Goal: Task Accomplishment & Management: Complete application form

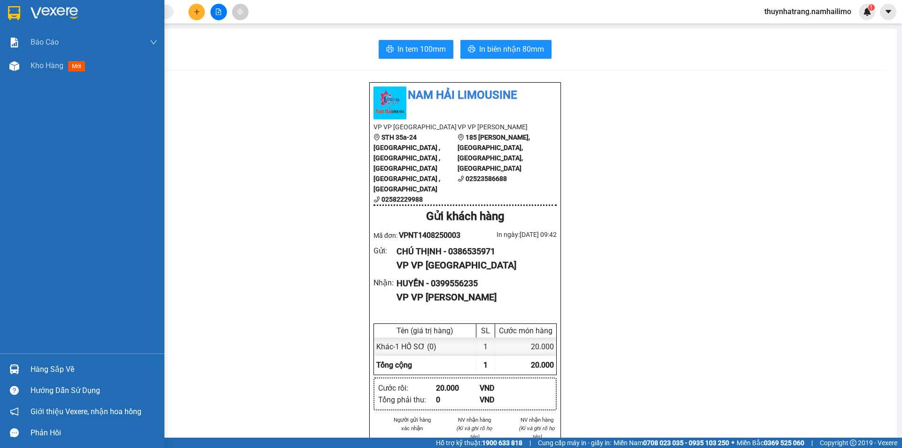
click at [50, 9] on img at bounding box center [54, 13] width 47 height 14
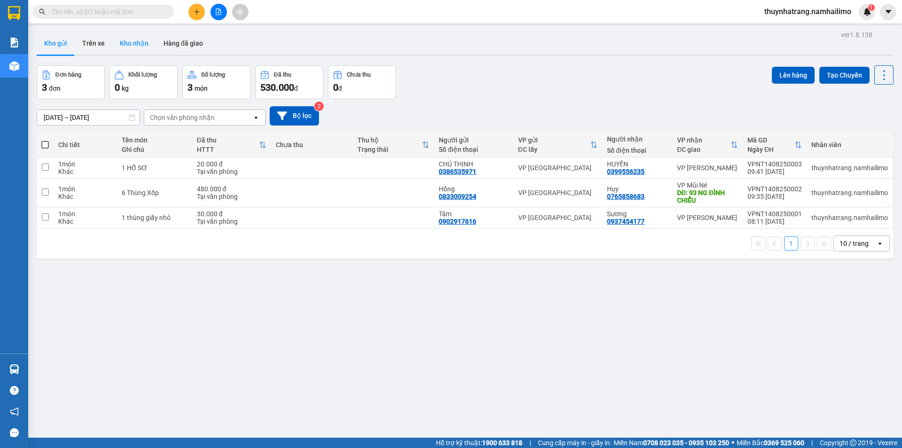
drag, startPoint x: 136, startPoint y: 44, endPoint x: 146, endPoint y: 45, distance: 9.5
click at [136, 44] on button "Kho nhận" at bounding box center [134, 43] width 44 height 23
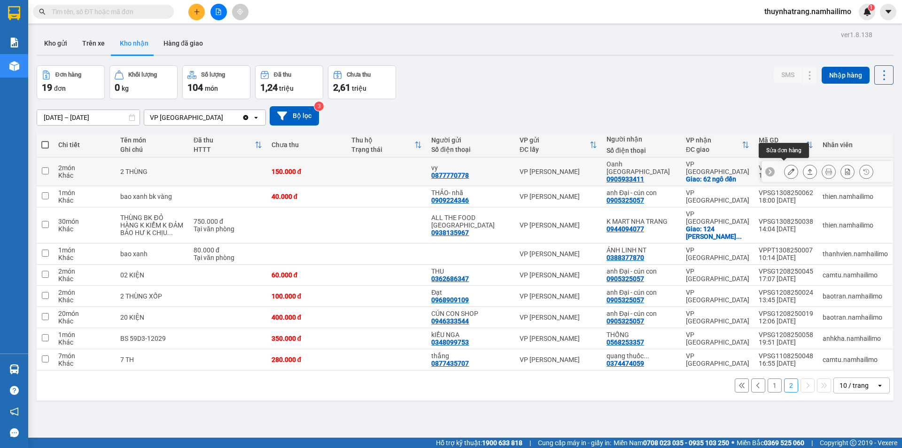
click at [788, 169] on icon at bounding box center [791, 171] width 7 height 7
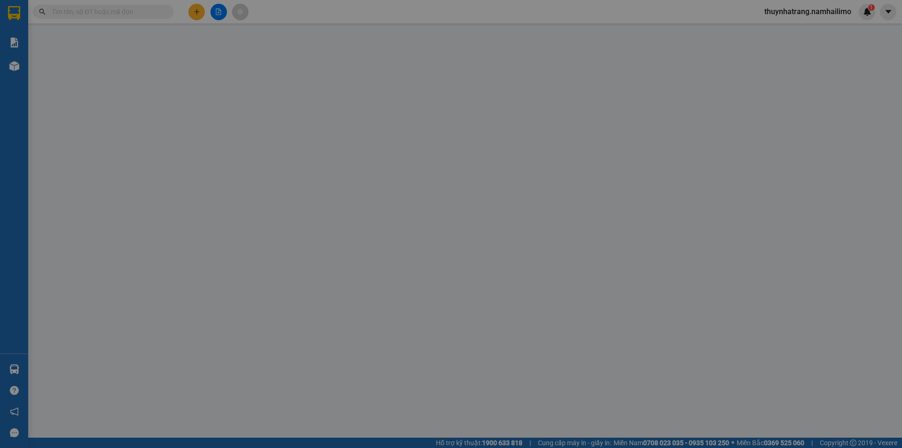
type input "0877770778"
type input "vy"
type input "0905933411"
type input "Oanh Nha Trang"
checkbox input "true"
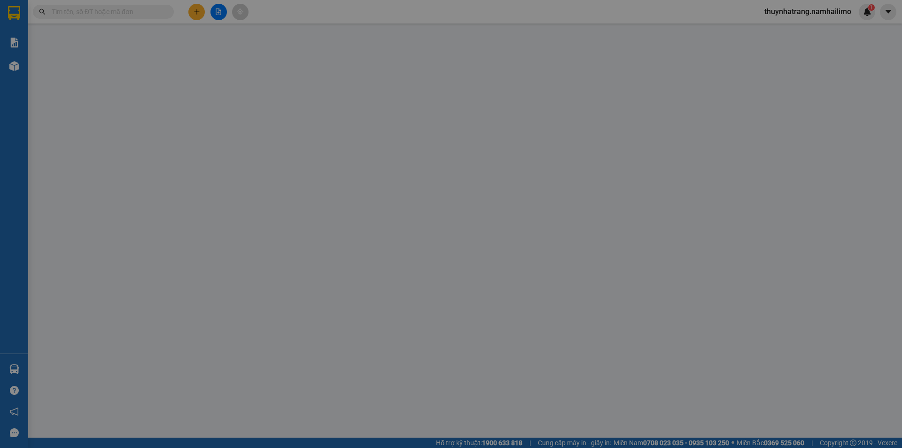
type input "62 ngô đến"
type input "150.000"
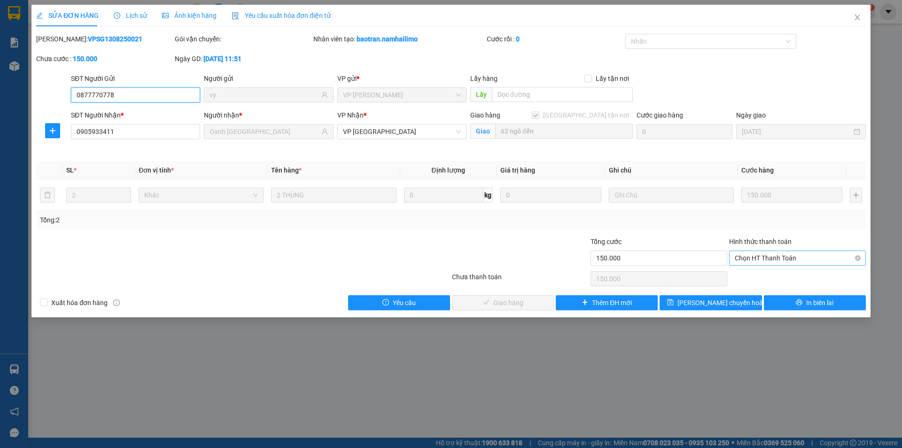
click at [775, 259] on span "Chọn HT Thanh Toán" at bounding box center [797, 258] width 125 height 14
click at [790, 277] on div "Tại văn phòng" at bounding box center [797, 277] width 125 height 10
type input "0"
click at [526, 300] on button "Giao hàng" at bounding box center [503, 302] width 102 height 15
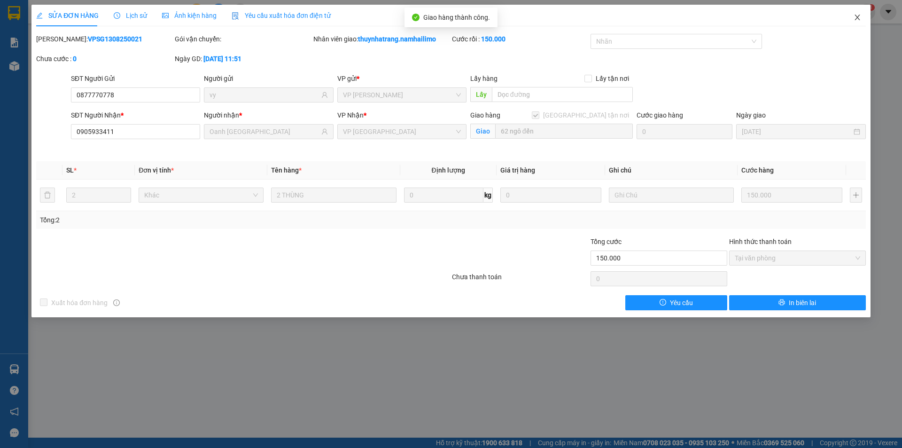
click at [857, 18] on icon "close" at bounding box center [858, 18] width 8 height 8
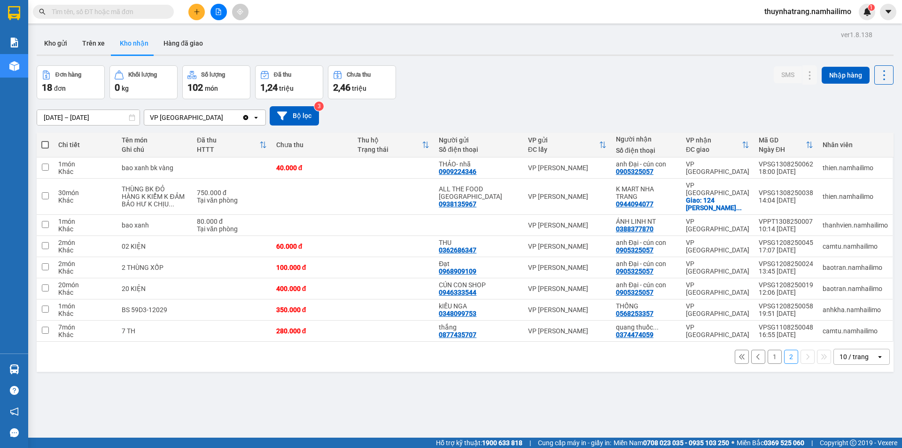
click at [770, 350] on button "1" at bounding box center [775, 357] width 14 height 14
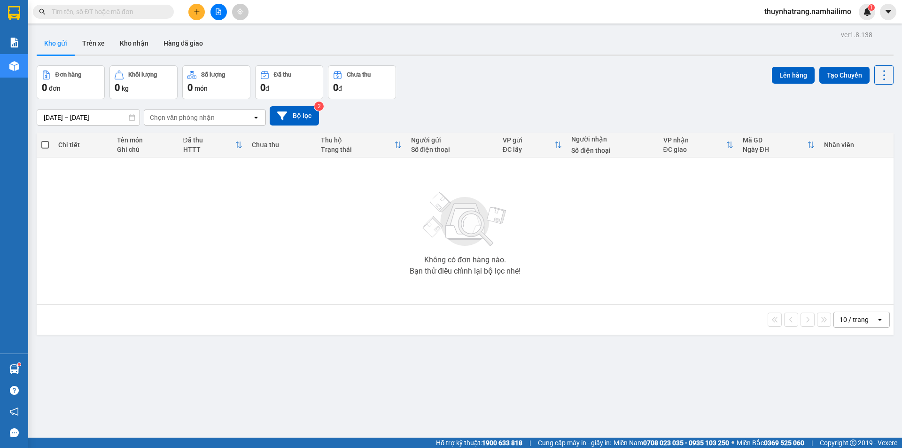
click at [56, 46] on button "Kho gửi" at bounding box center [56, 43] width 38 height 23
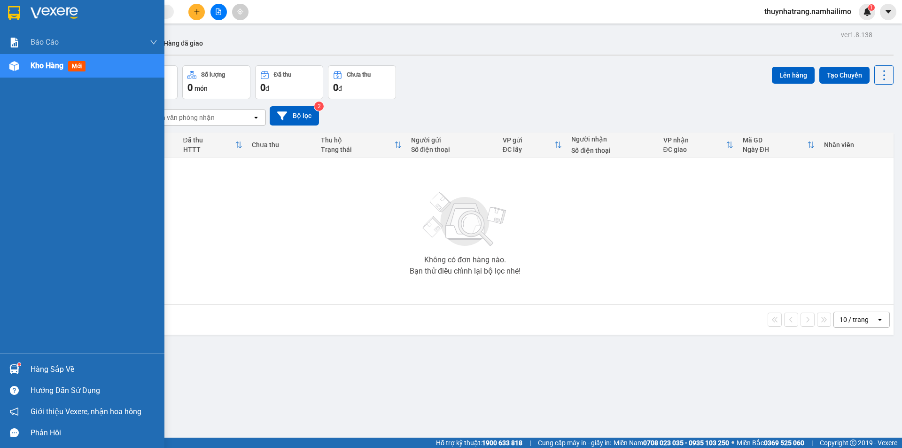
click at [11, 19] on img at bounding box center [14, 13] width 12 height 14
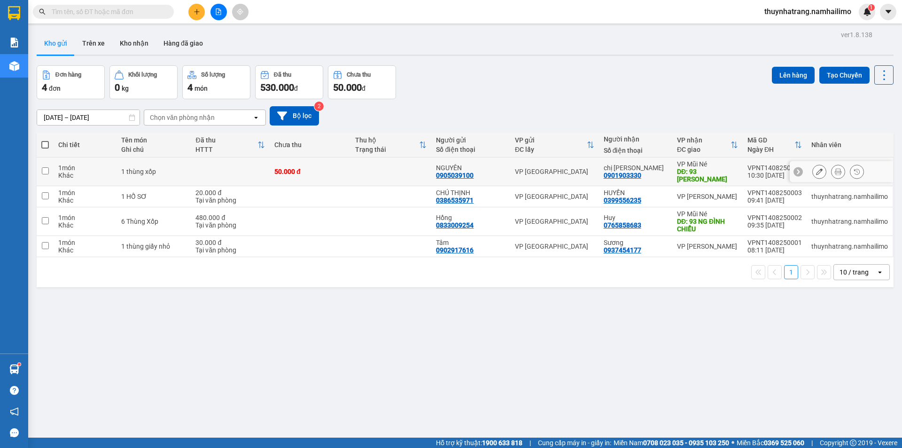
click at [816, 172] on icon at bounding box center [819, 171] width 7 height 7
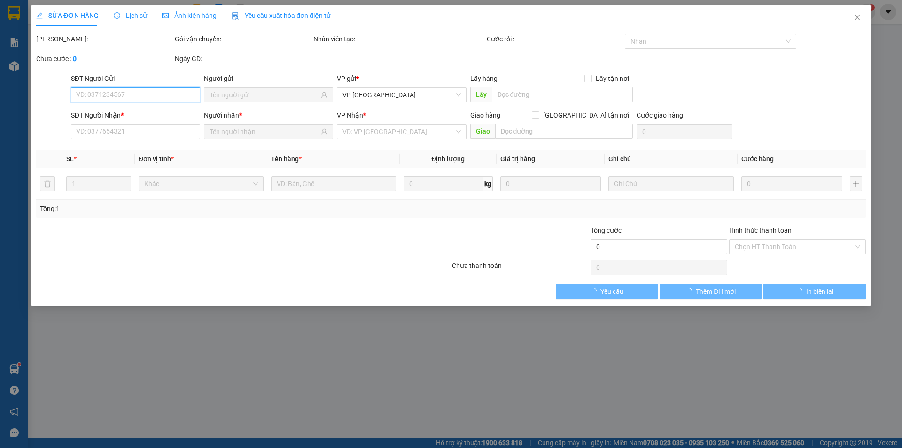
type input "0905039100"
type input "0901903330"
type input "93 [PERSON_NAME]"
type input "50.000"
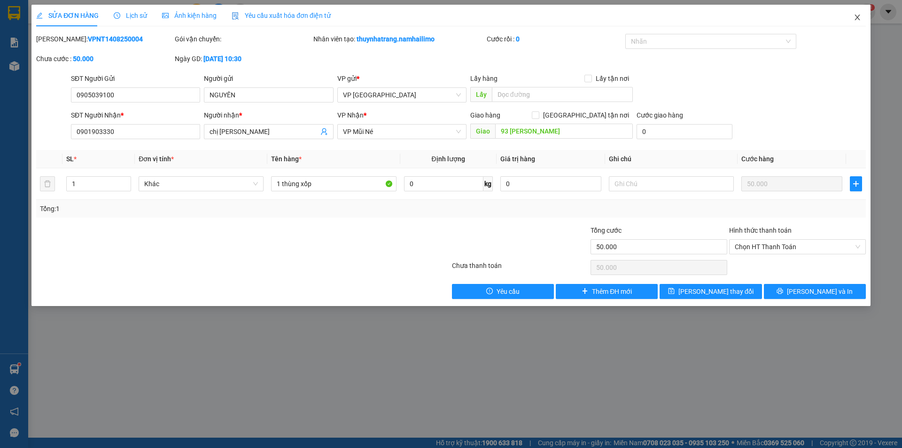
click at [857, 19] on icon "close" at bounding box center [858, 18] width 8 height 8
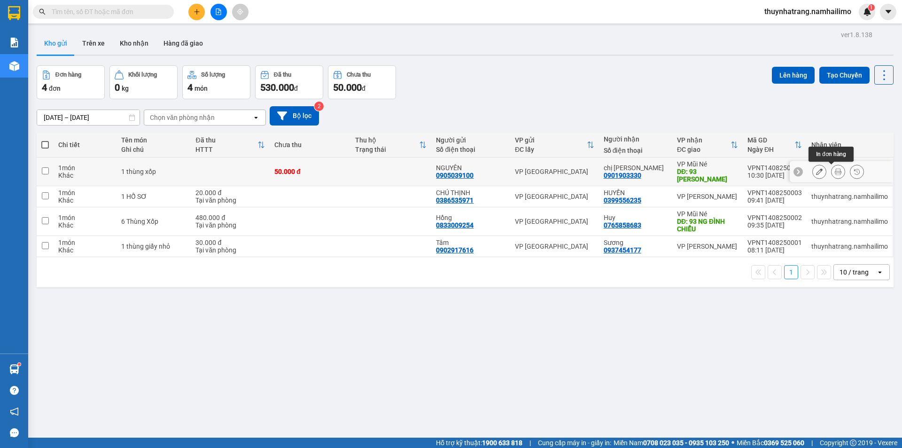
click at [835, 171] on icon at bounding box center [838, 171] width 7 height 7
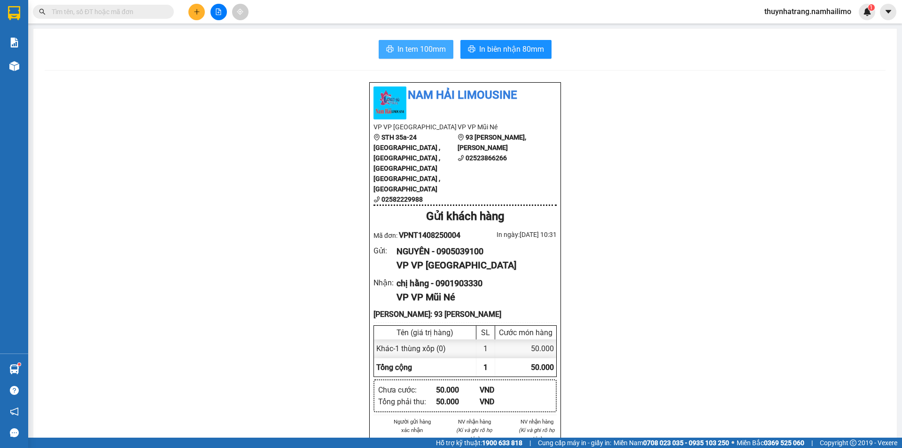
click at [429, 51] on span "In tem 100mm" at bounding box center [421, 49] width 48 height 12
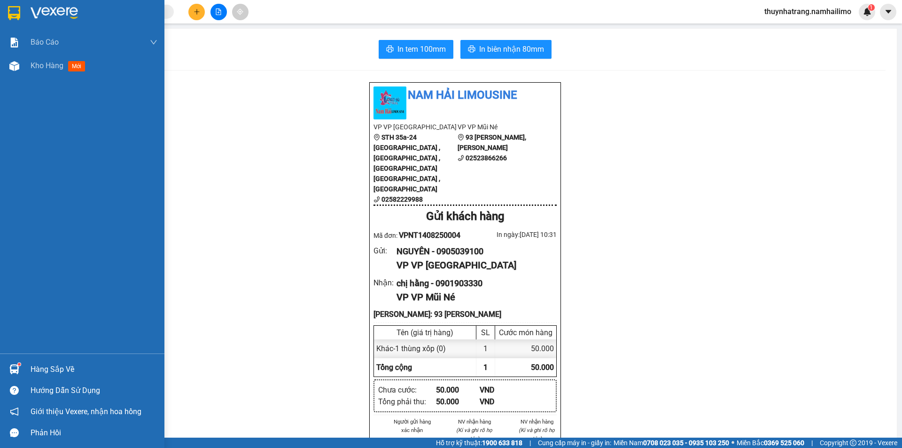
click at [46, 12] on img at bounding box center [54, 13] width 47 height 14
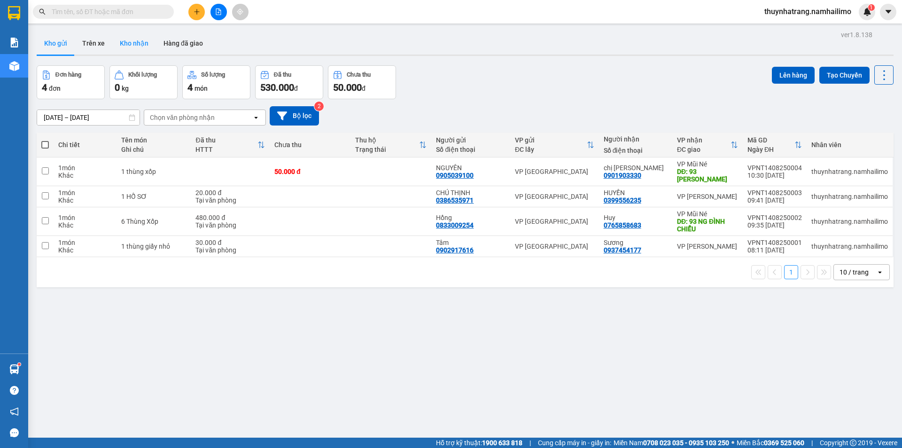
click at [129, 42] on button "Kho nhận" at bounding box center [134, 43] width 44 height 23
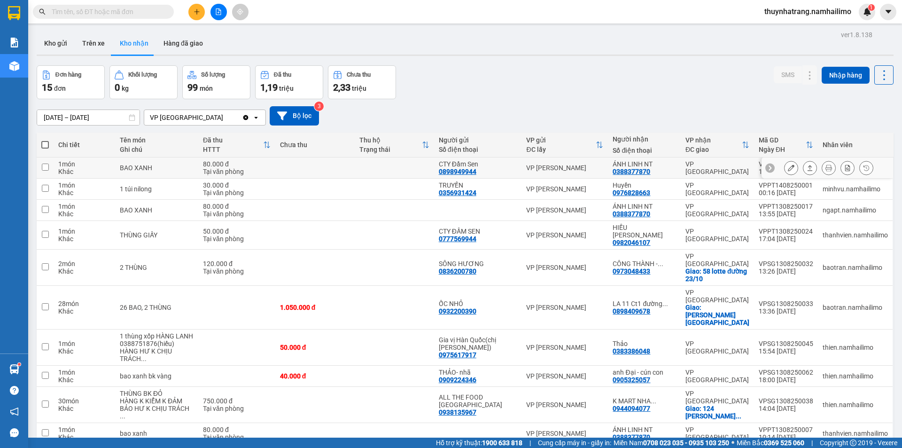
click at [788, 169] on icon at bounding box center [791, 167] width 7 height 7
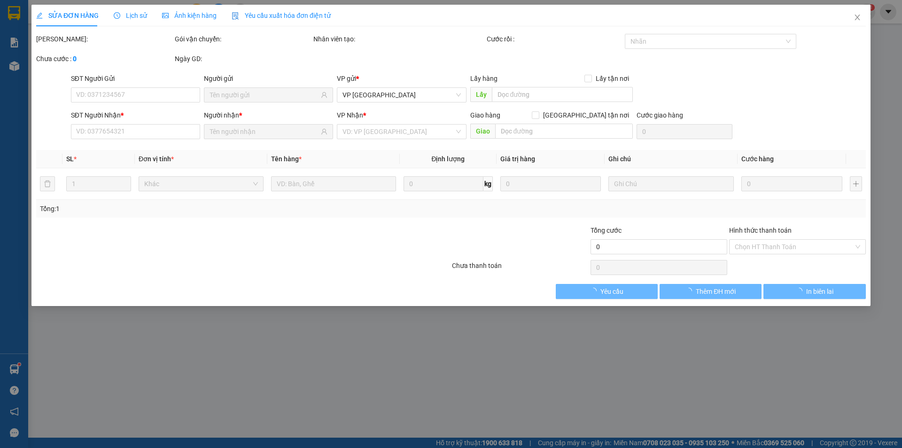
type input "0898949944"
type input "CTY Đầm Sen"
type input "0388377870"
type input "ÁNH LINH NT"
type input "80.000"
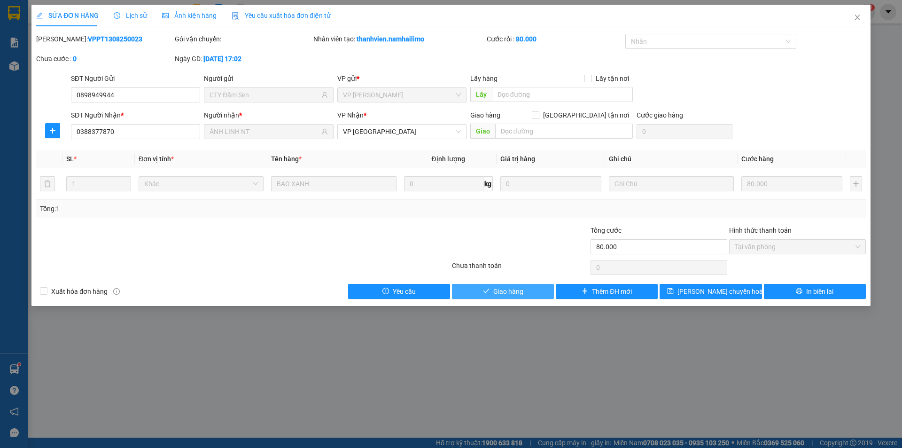
drag, startPoint x: 520, startPoint y: 294, endPoint x: 579, endPoint y: 278, distance: 61.4
click at [524, 294] on button "Giao hàng" at bounding box center [503, 291] width 102 height 15
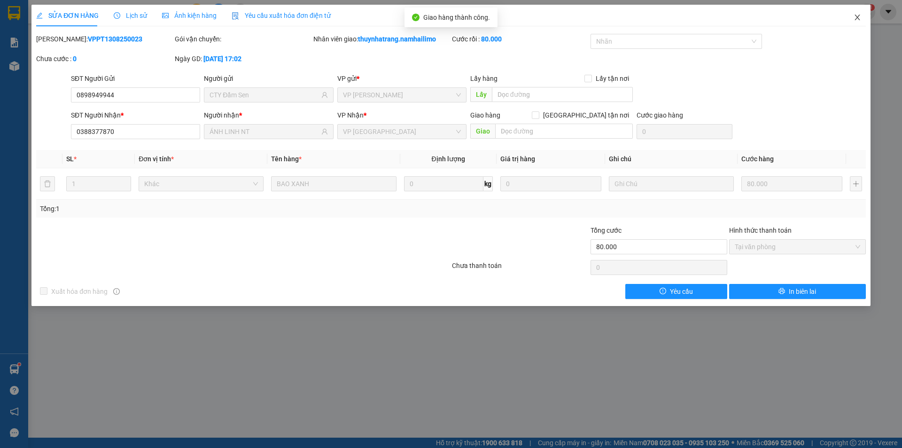
click at [856, 19] on icon "close" at bounding box center [858, 18] width 8 height 8
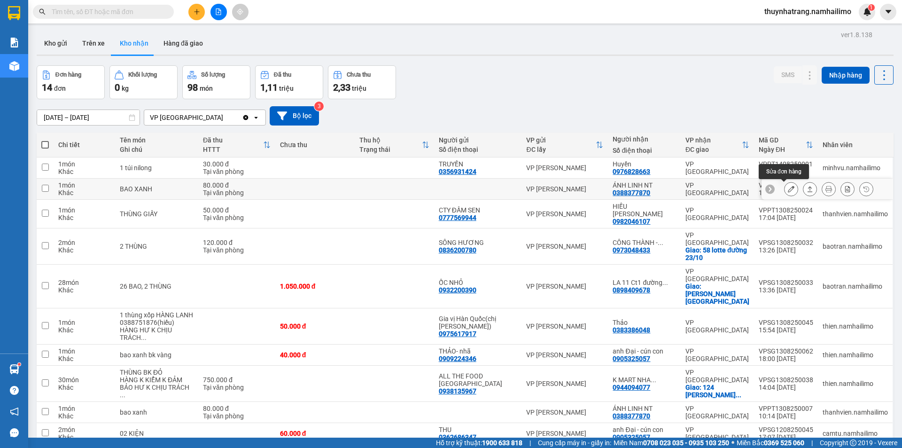
click at [788, 189] on icon at bounding box center [791, 189] width 7 height 7
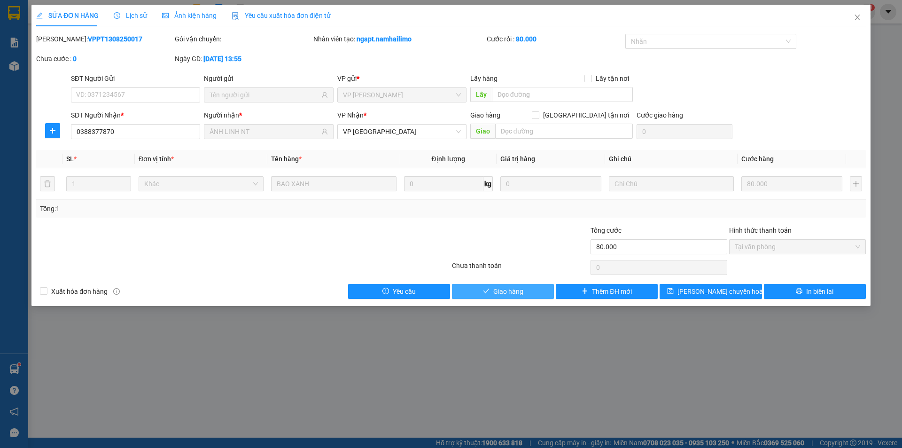
click at [531, 296] on button "Giao hàng" at bounding box center [503, 291] width 102 height 15
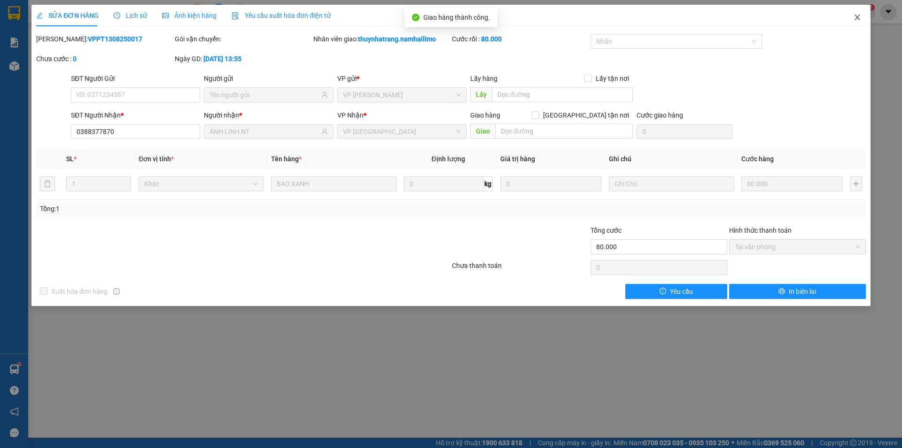
click at [855, 18] on icon "close" at bounding box center [858, 18] width 8 height 8
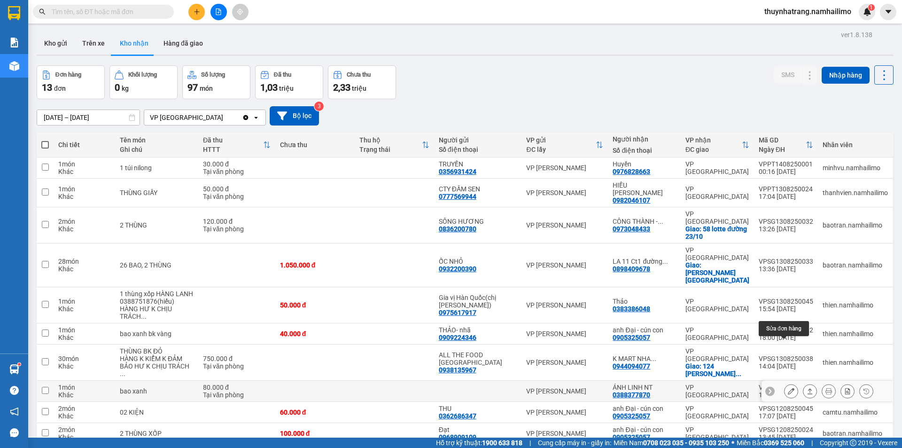
click at [788, 388] on icon at bounding box center [791, 391] width 7 height 7
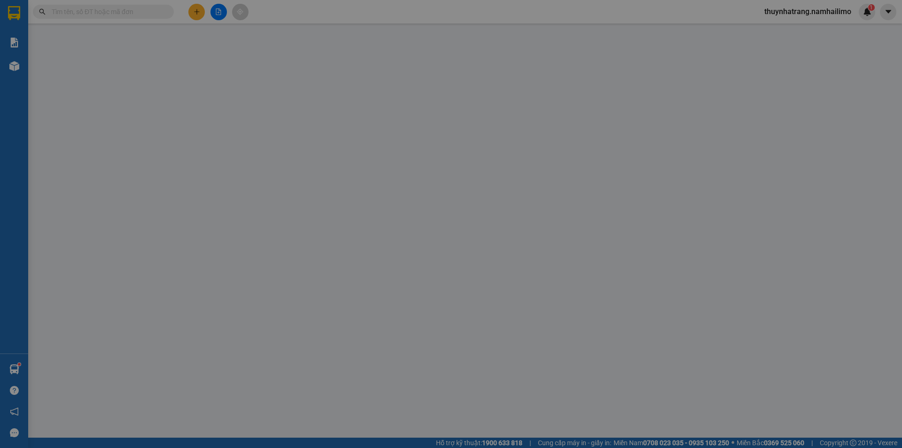
type input "0388377870"
type input "ÁNH LINH NT"
type input "80.000"
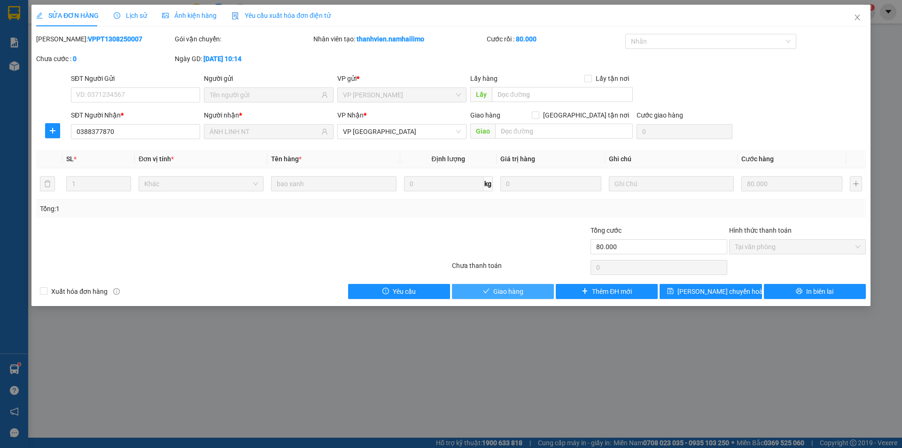
drag, startPoint x: 520, startPoint y: 294, endPoint x: 658, endPoint y: 203, distance: 165.2
click at [535, 288] on button "Giao hàng" at bounding box center [503, 291] width 102 height 15
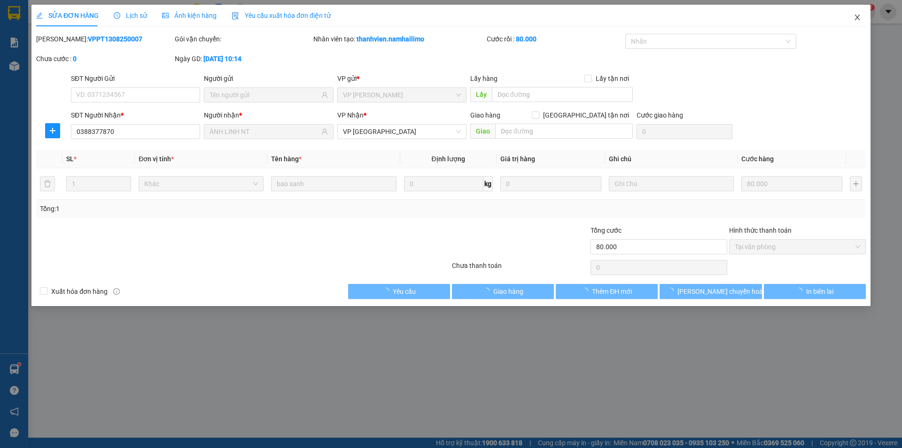
drag, startPoint x: 857, startPoint y: 17, endPoint x: 849, endPoint y: 15, distance: 7.7
click at [858, 17] on icon "close" at bounding box center [857, 18] width 5 height 6
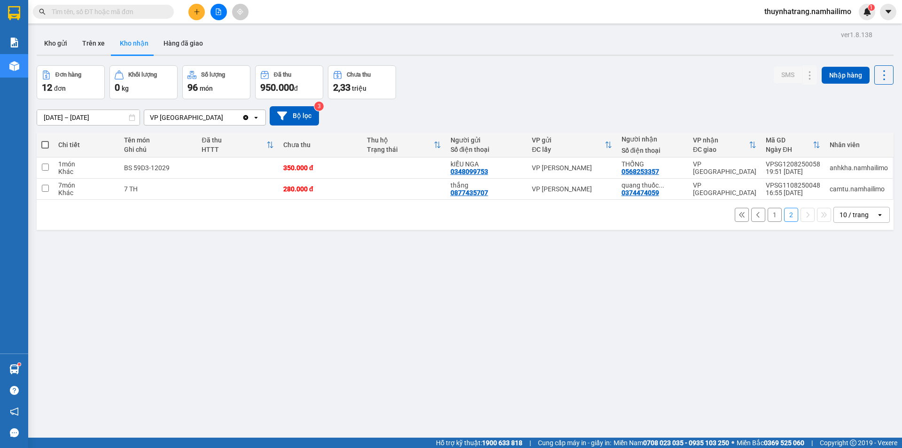
click at [768, 215] on button "1" at bounding box center [775, 215] width 14 height 14
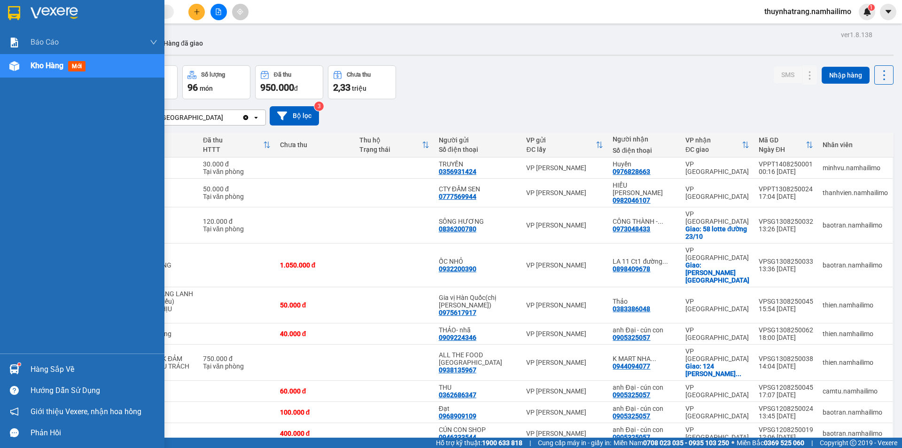
click at [50, 368] on div "Hàng sắp về" at bounding box center [94, 369] width 127 height 14
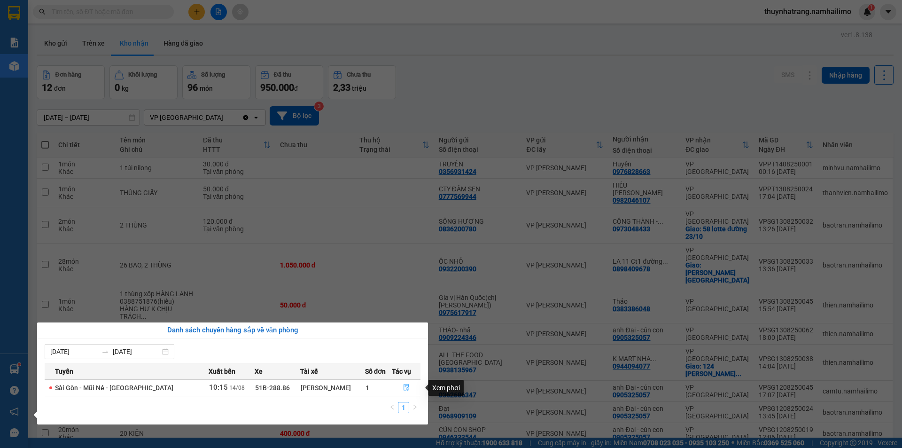
click at [404, 385] on icon "file-done" at bounding box center [406, 387] width 7 height 7
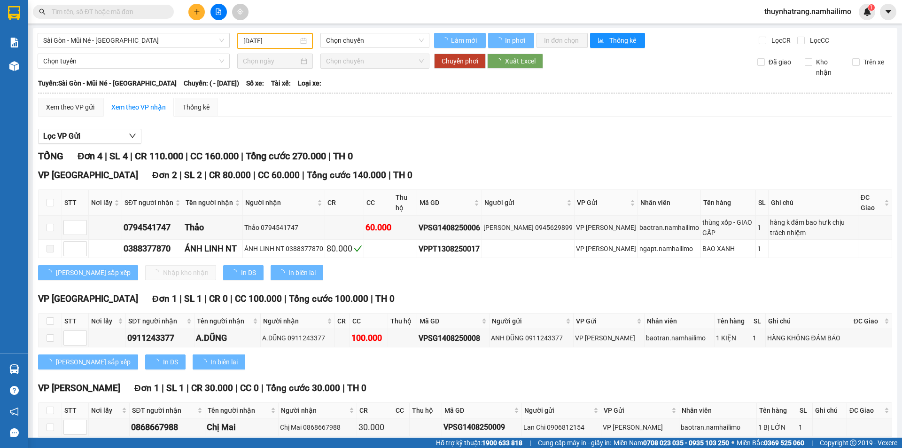
type input "[DATE]"
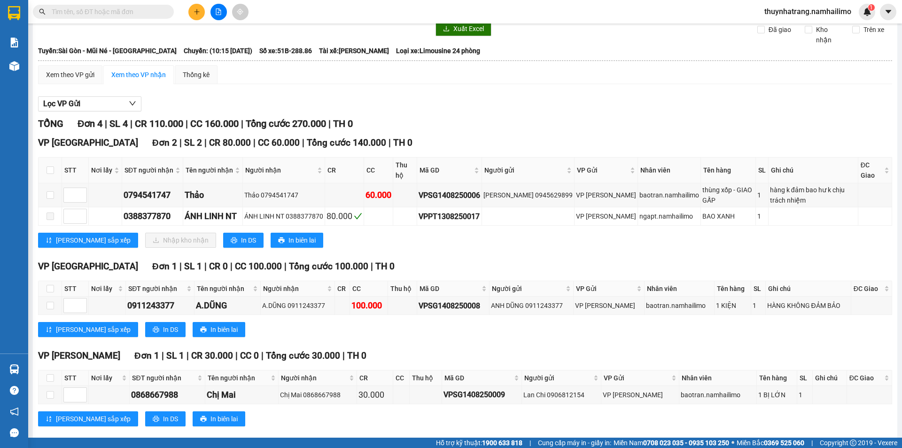
scroll to position [47, 0]
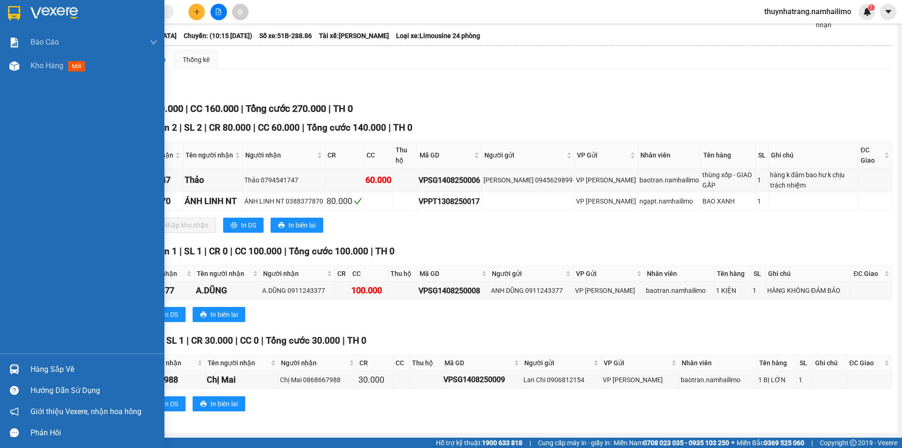
drag, startPoint x: 40, startPoint y: 11, endPoint x: 24, endPoint y: 12, distance: 16.0
click at [40, 11] on img at bounding box center [54, 13] width 47 height 14
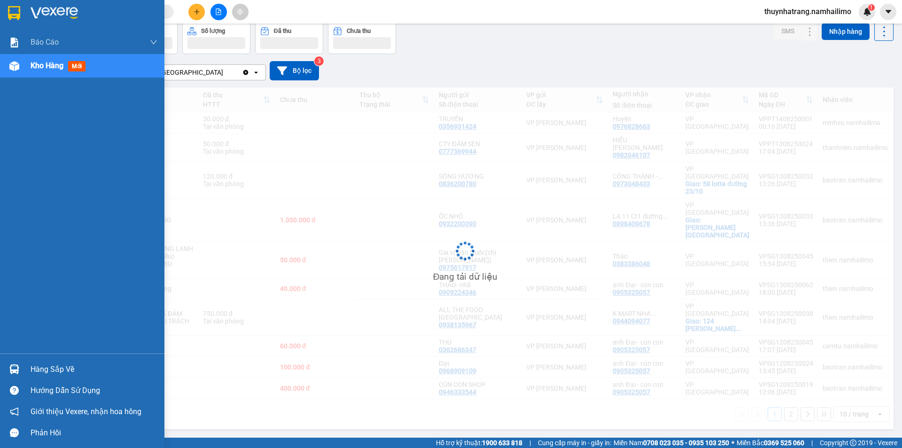
scroll to position [43, 0]
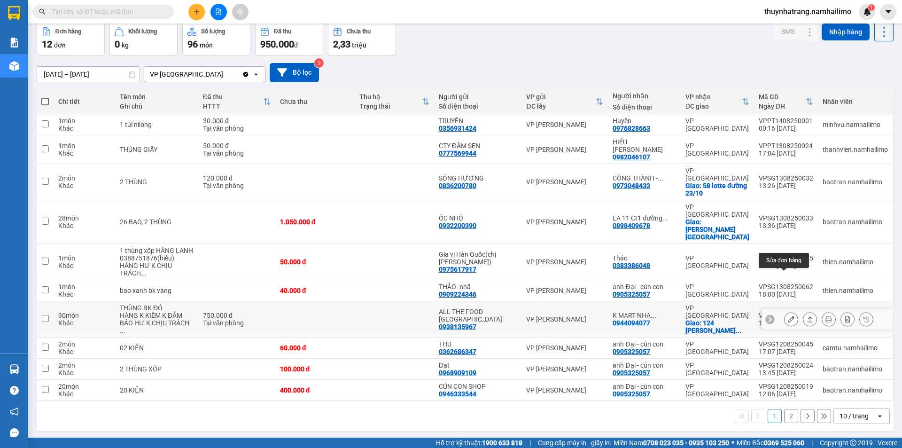
click at [788, 316] on icon at bounding box center [791, 319] width 7 height 7
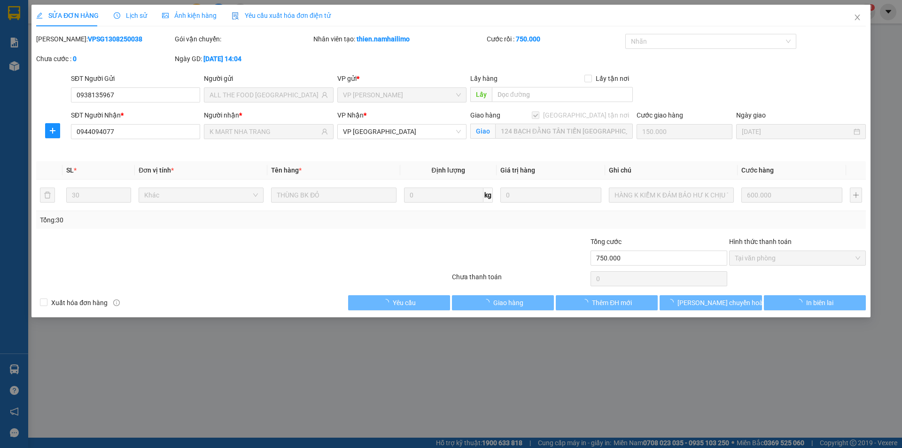
type input "0938135967"
type input "ALL THE FOOD [GEOGRAPHIC_DATA]"
type input "0944094077"
type input "K MART NHA TRANG"
checkbox input "true"
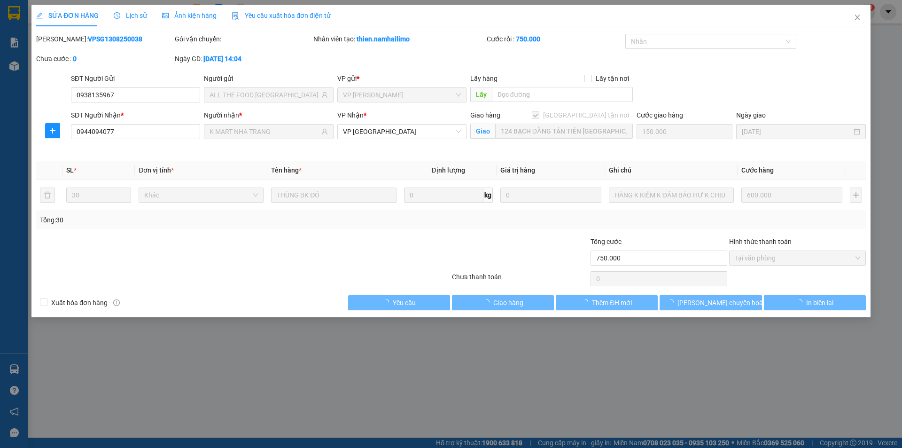
type input "124 BẠCH ĐẰNG TÂN TIẾN [GEOGRAPHIC_DATA]"
type input "150.000"
type input "750.000"
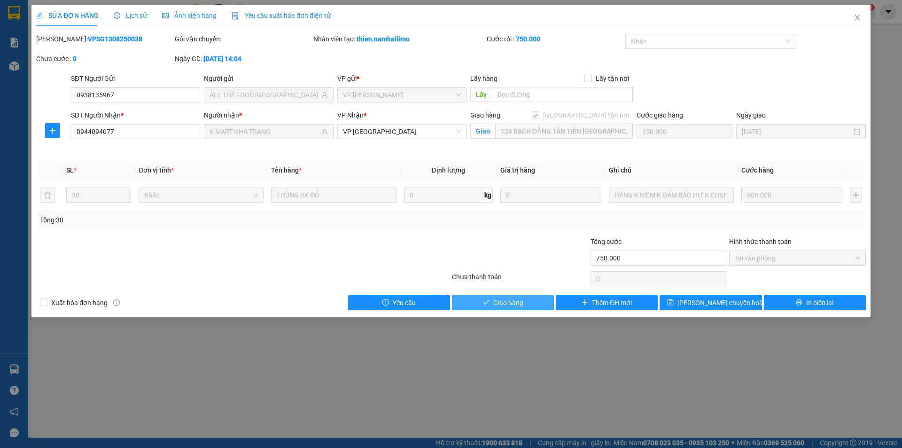
click at [543, 300] on button "Giao hàng" at bounding box center [503, 302] width 102 height 15
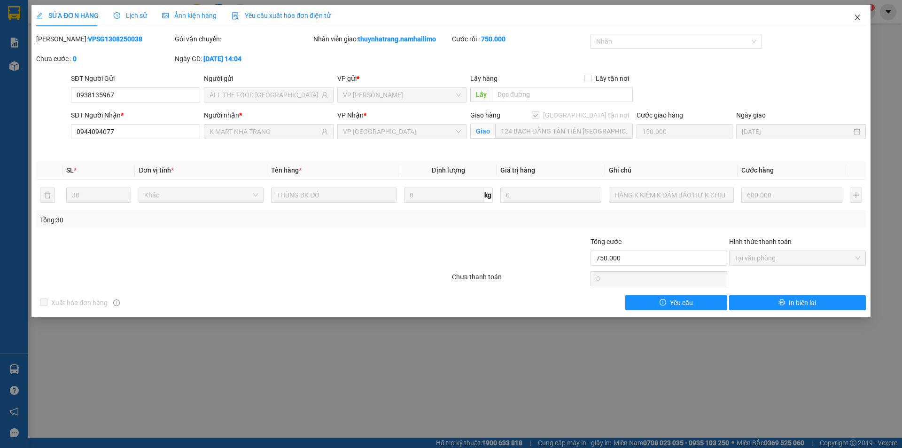
click at [859, 16] on icon "close" at bounding box center [857, 18] width 5 height 6
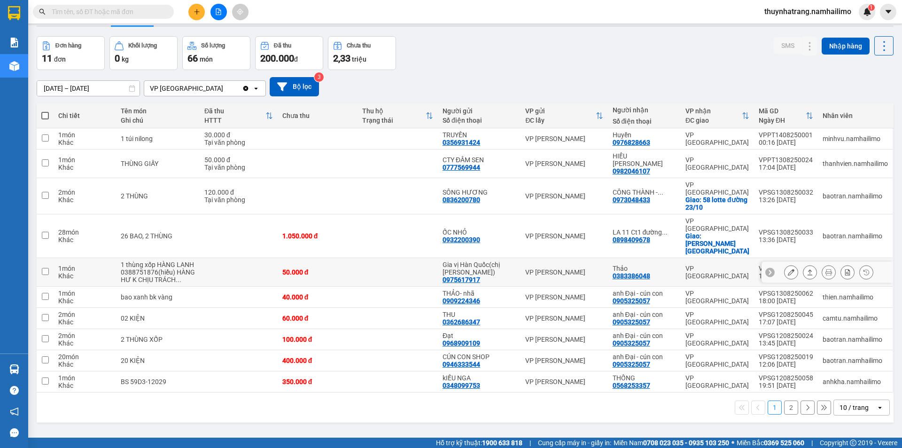
scroll to position [43, 0]
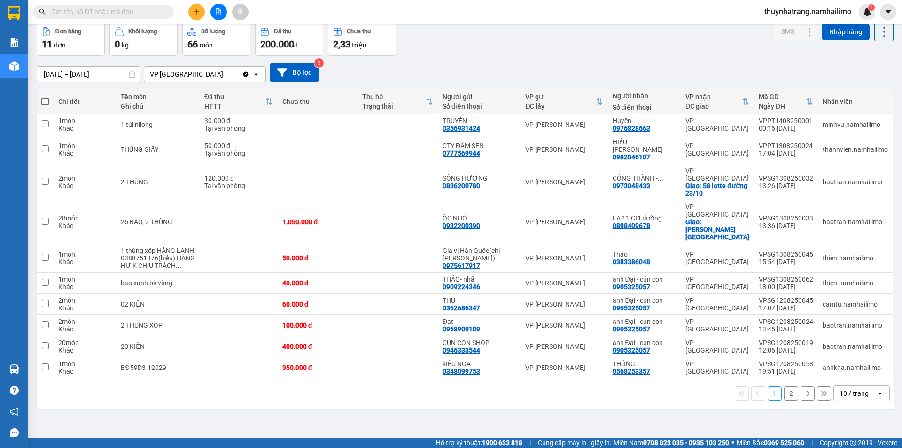
click at [784, 386] on button "2" at bounding box center [791, 393] width 14 height 14
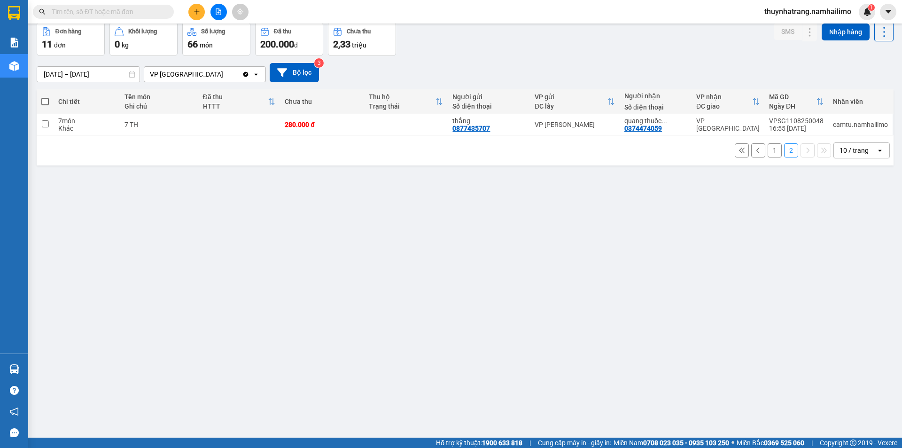
click at [755, 151] on icon at bounding box center [758, 150] width 7 height 7
